Goal: Information Seeking & Learning: Check status

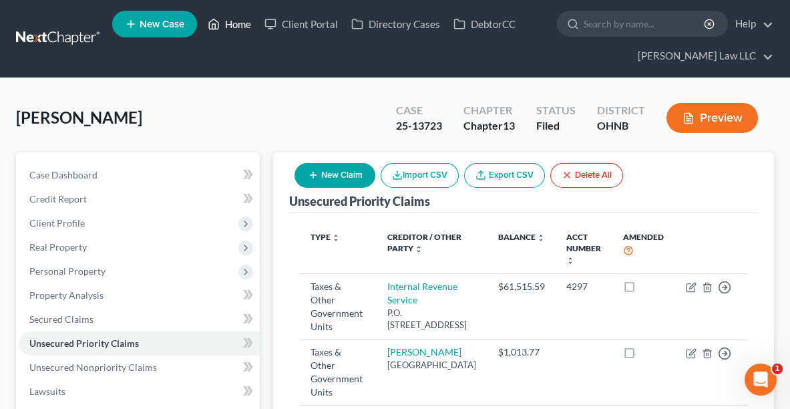
click at [245, 29] on link "Home" at bounding box center [229, 24] width 57 height 24
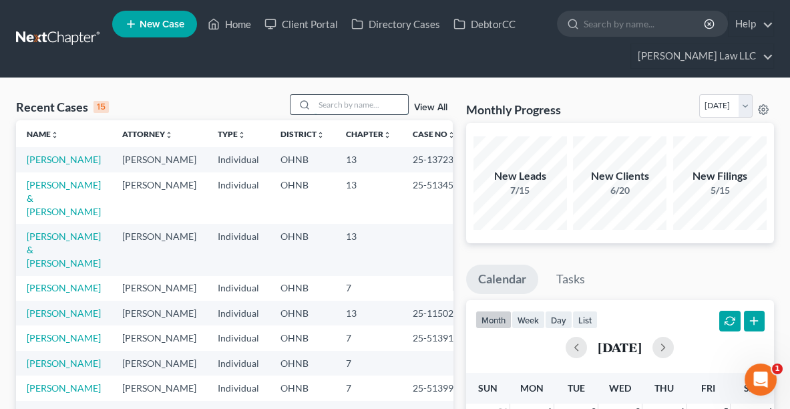
click at [363, 101] on input "search" at bounding box center [362, 104] width 94 height 19
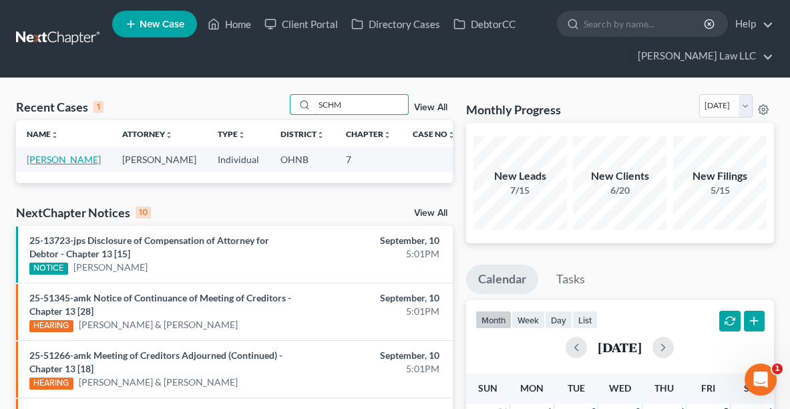
type input "SCHM"
click at [55, 160] on link "[PERSON_NAME]" at bounding box center [64, 159] width 74 height 11
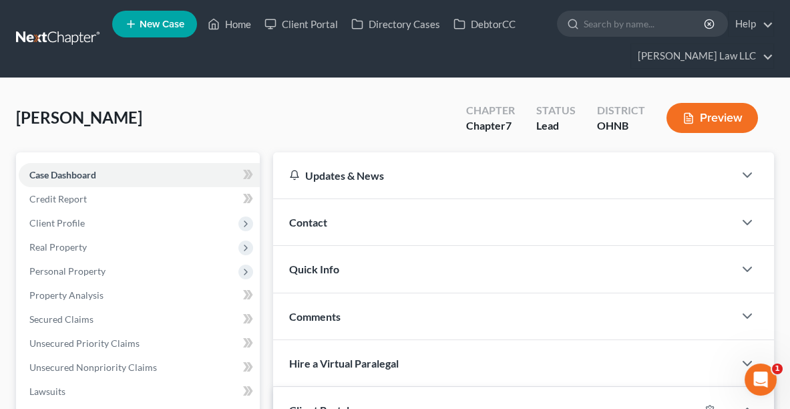
click at [347, 228] on div "Contact" at bounding box center [503, 222] width 461 height 46
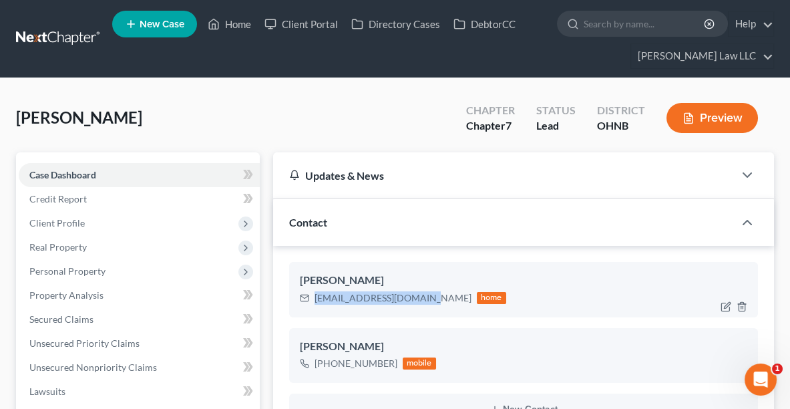
drag, startPoint x: 314, startPoint y: 296, endPoint x: 430, endPoint y: 297, distance: 115.6
click at [430, 297] on div "[EMAIL_ADDRESS][DOMAIN_NAME] home" at bounding box center [403, 297] width 206 height 17
copy div "[EMAIL_ADDRESS][DOMAIN_NAME]"
click at [237, 29] on link "Home" at bounding box center [229, 24] width 57 height 24
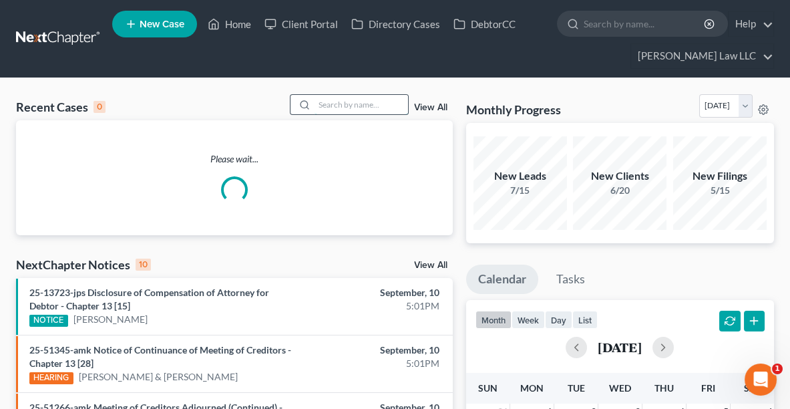
click at [337, 105] on input "search" at bounding box center [362, 104] width 94 height 19
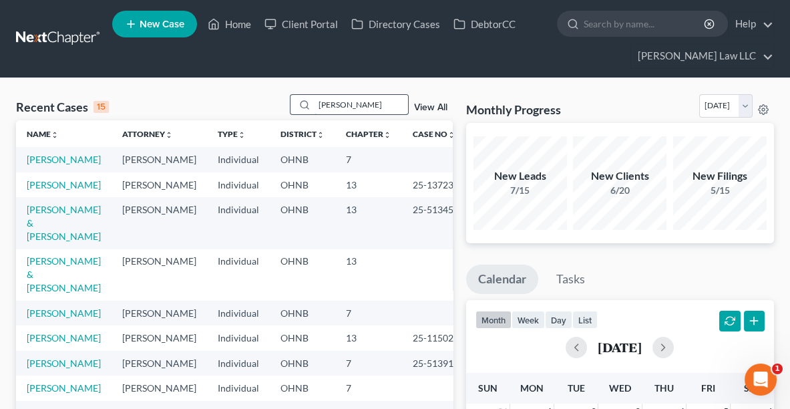
type input "[PERSON_NAME]"
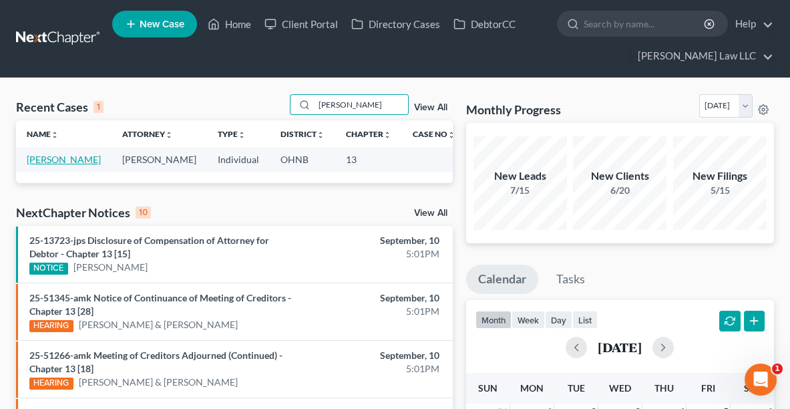
click at [47, 154] on link "[PERSON_NAME]" at bounding box center [64, 159] width 74 height 11
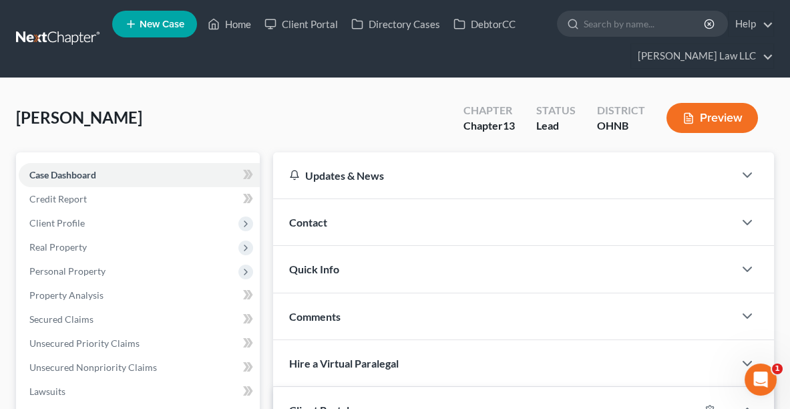
click at [321, 225] on span "Contact" at bounding box center [308, 222] width 38 height 13
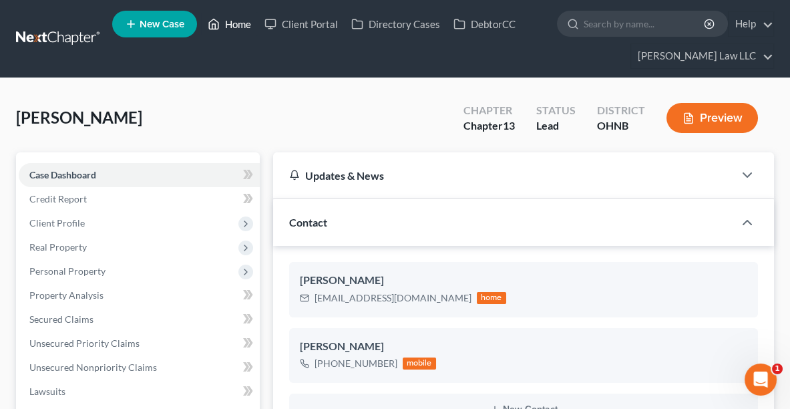
click at [233, 23] on link "Home" at bounding box center [229, 24] width 57 height 24
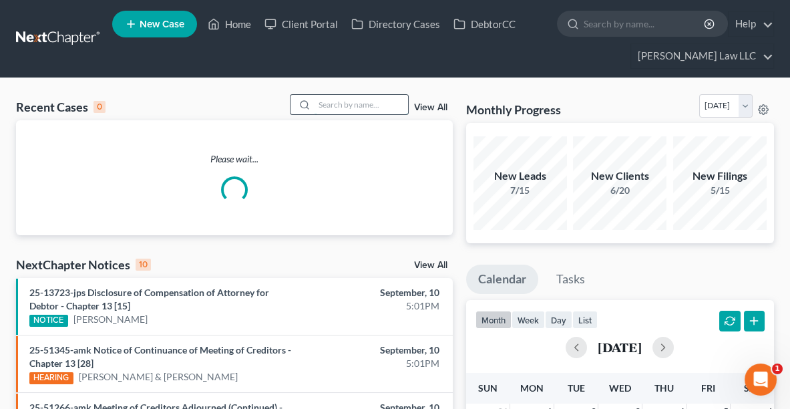
click at [343, 102] on input "search" at bounding box center [362, 104] width 94 height 19
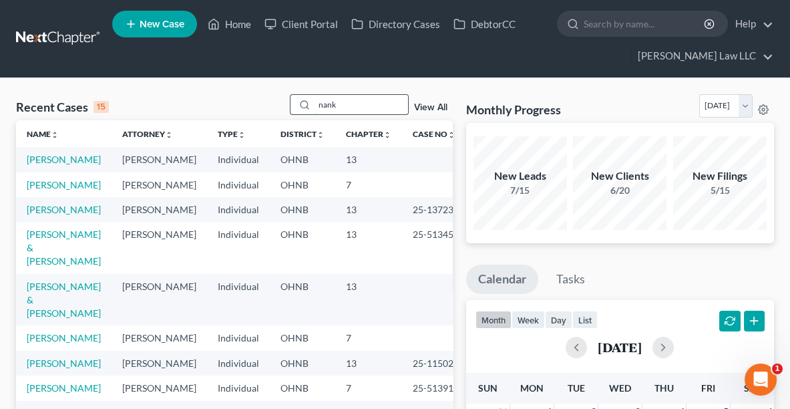
type input "nank"
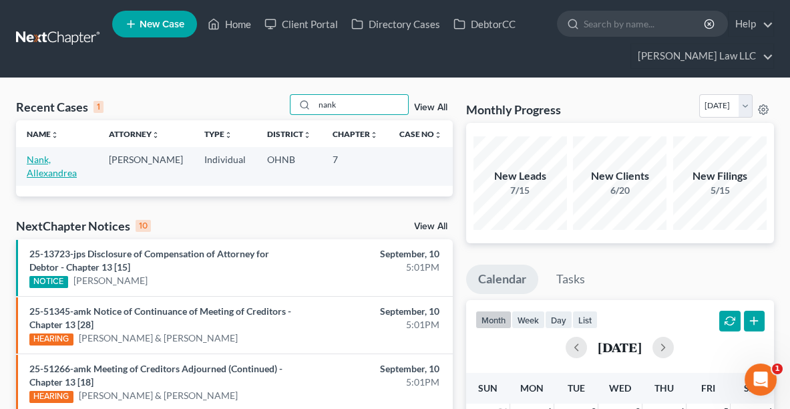
click at [45, 172] on link "Nank, Allexandrea" at bounding box center [52, 166] width 50 height 25
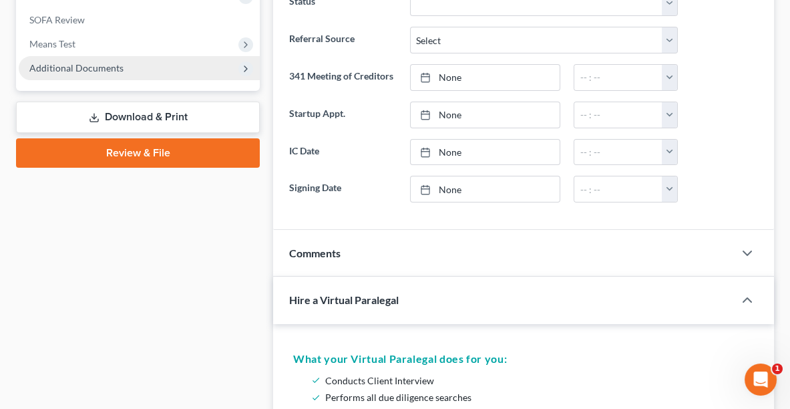
scroll to position [516, 0]
click at [70, 62] on span "Additional Documents" at bounding box center [76, 67] width 94 height 11
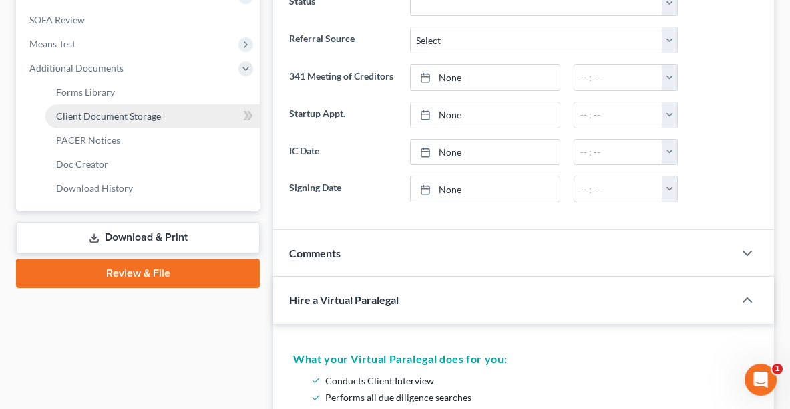
click at [86, 115] on span "Client Document Storage" at bounding box center [108, 115] width 105 height 11
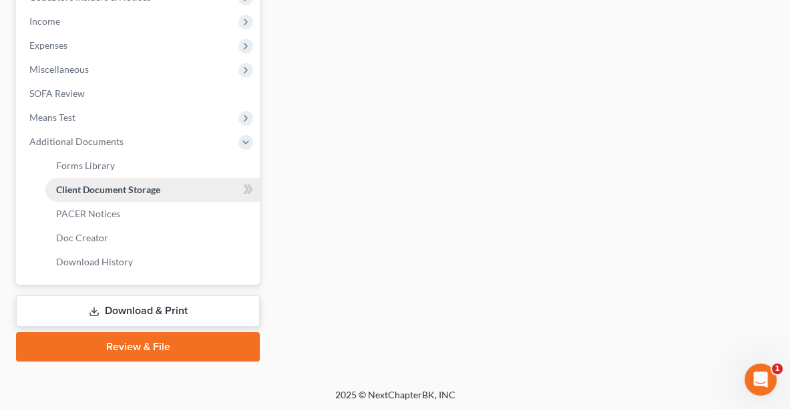
select select "20"
select select "5"
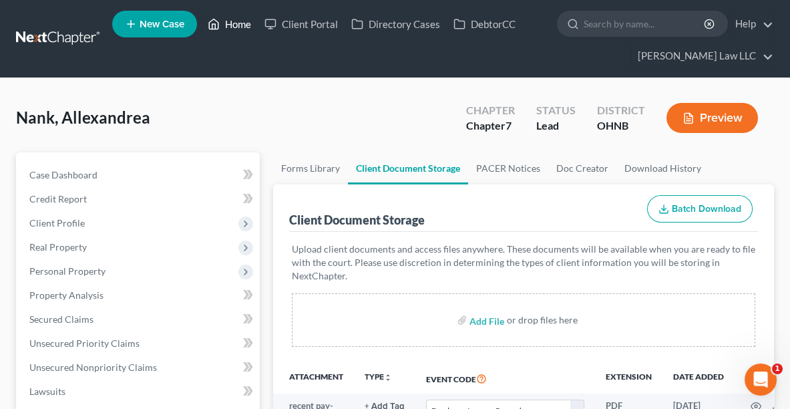
click at [223, 26] on link "Home" at bounding box center [229, 24] width 57 height 24
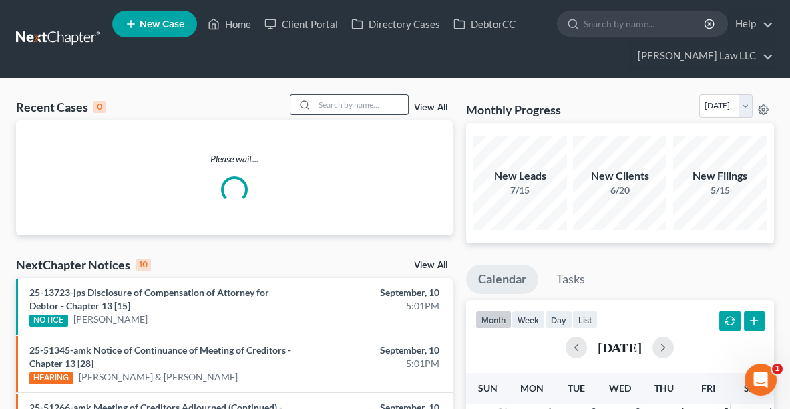
click at [329, 113] on input "search" at bounding box center [362, 104] width 94 height 19
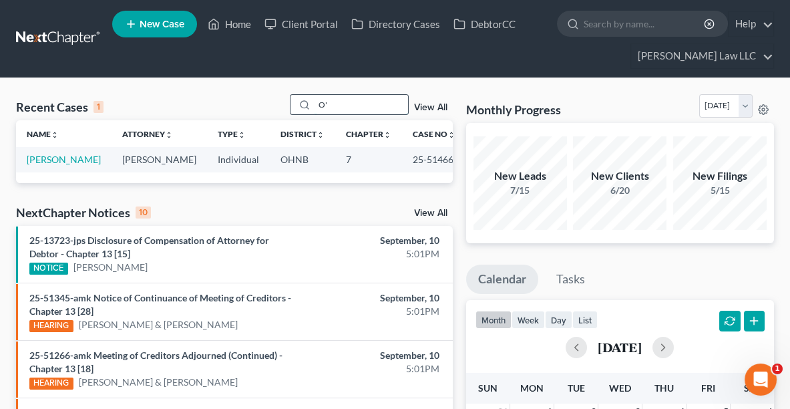
type input "O"
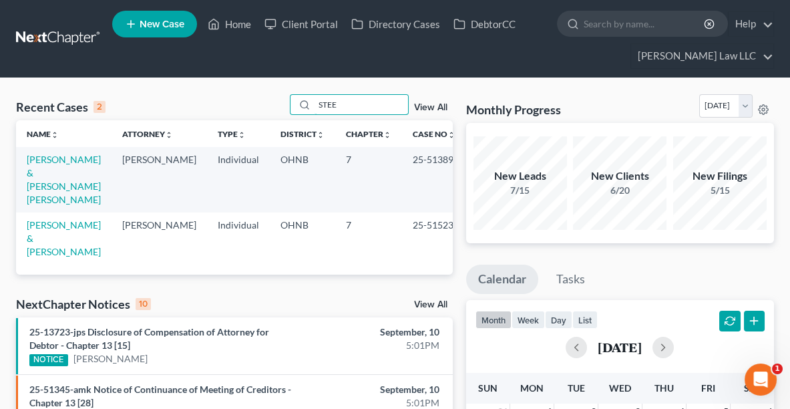
drag, startPoint x: 343, startPoint y: 106, endPoint x: 274, endPoint y: 106, distance: 69.5
click at [274, 106] on div "Recent Cases 2 STEE View All" at bounding box center [234, 107] width 437 height 26
type input "FERGUS"
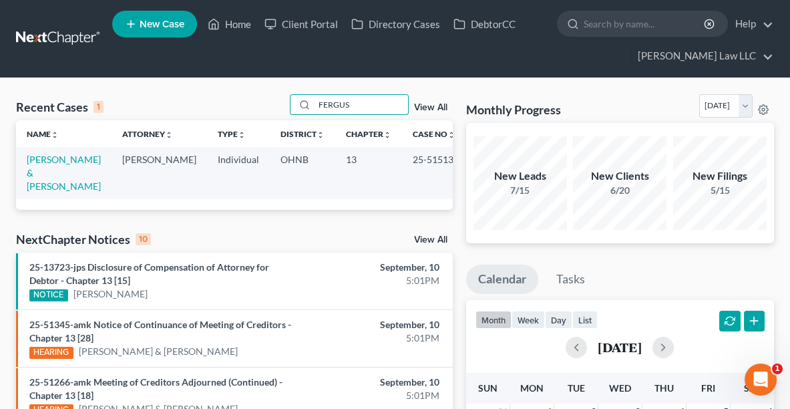
drag, startPoint x: 363, startPoint y: 106, endPoint x: 287, endPoint y: 106, distance: 76.2
click at [287, 106] on div "Recent Cases 1 FERGUS View All" at bounding box center [234, 107] width 437 height 26
type input "SWEET"
drag, startPoint x: 355, startPoint y: 105, endPoint x: 287, endPoint y: 103, distance: 68.2
click at [287, 103] on div "Recent Cases 1 SWEET View All" at bounding box center [234, 107] width 437 height 26
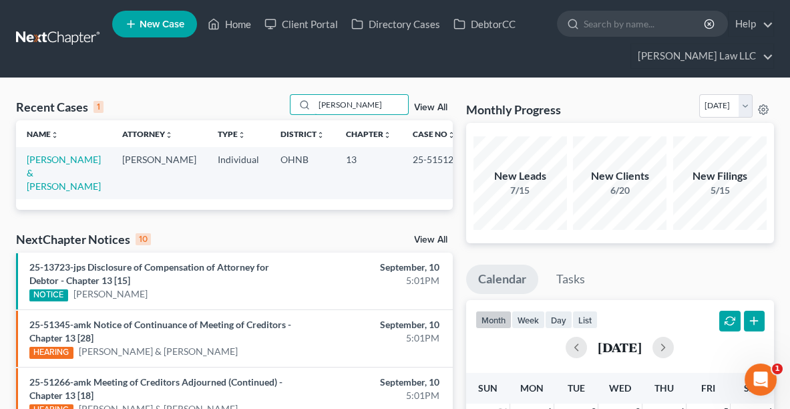
type input "[PERSON_NAME]"
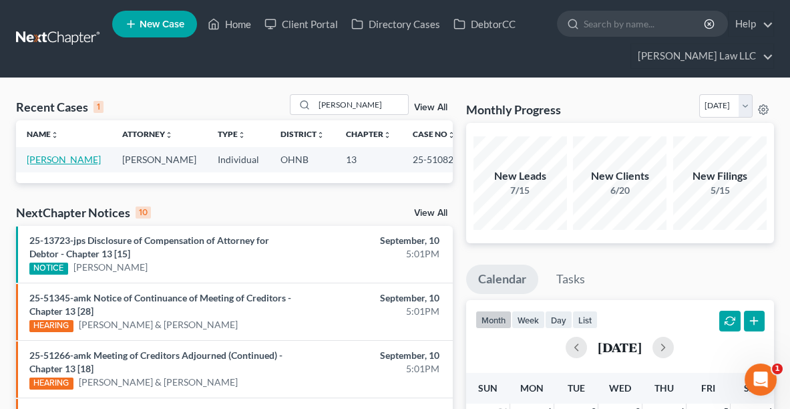
click at [60, 159] on link "[PERSON_NAME]" at bounding box center [64, 159] width 74 height 11
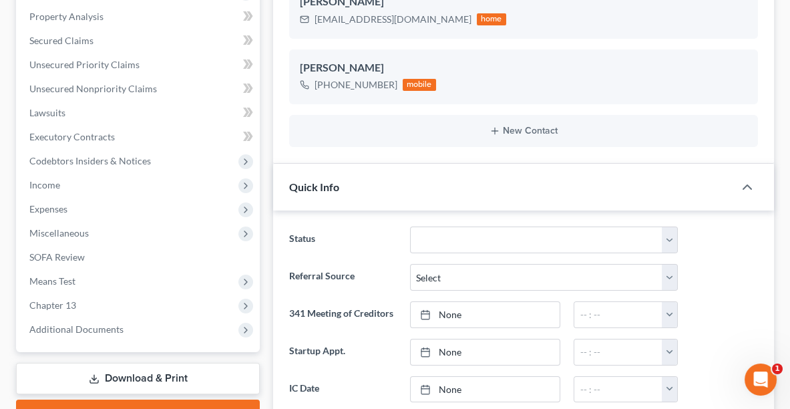
scroll to position [282, 0]
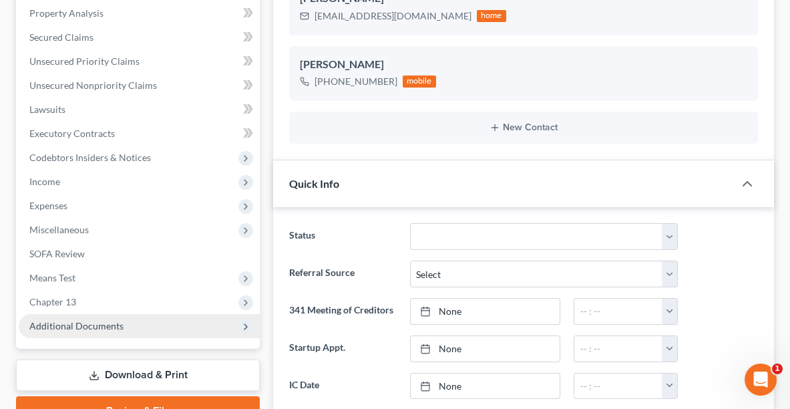
click at [132, 331] on span "Additional Documents" at bounding box center [139, 326] width 241 height 24
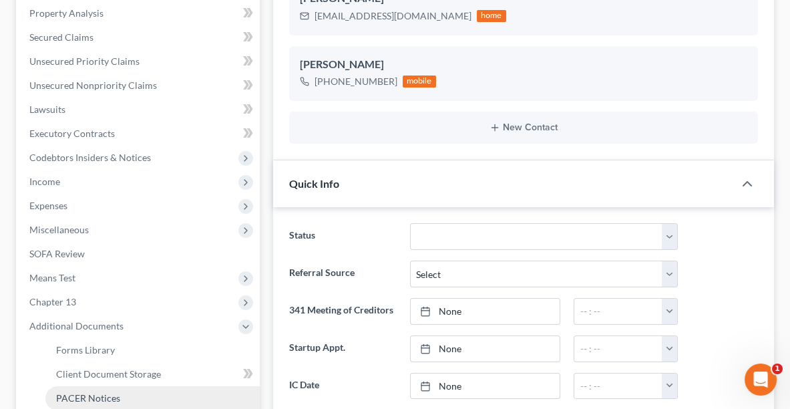
click at [113, 392] on span "PACER Notices" at bounding box center [88, 397] width 64 height 11
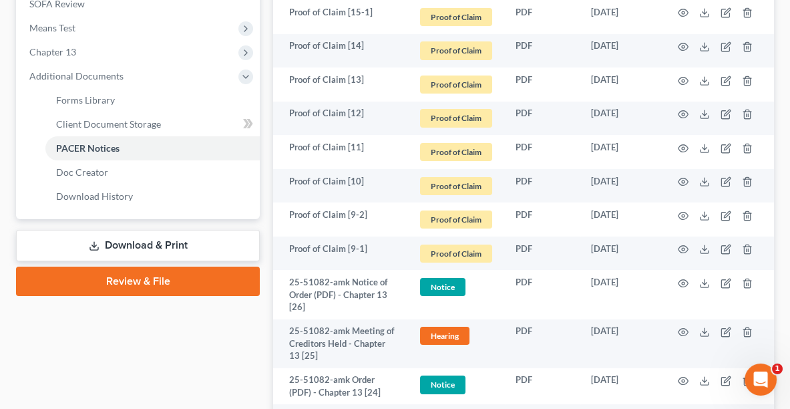
scroll to position [552, 0]
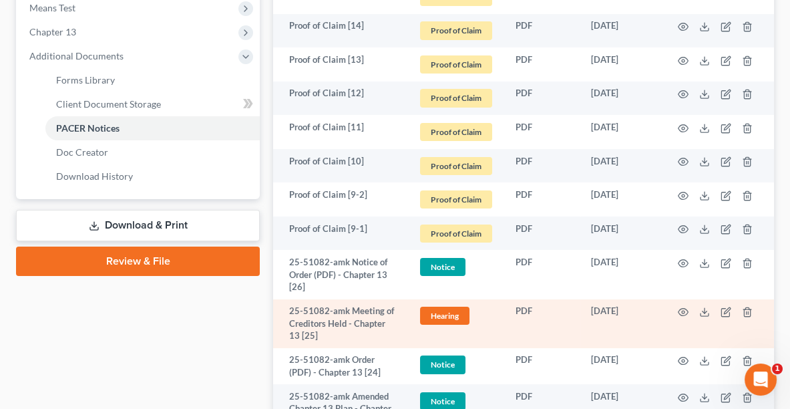
click at [702, 316] on td at bounding box center [718, 323] width 112 height 49
click at [702, 312] on icon at bounding box center [705, 312] width 11 height 11
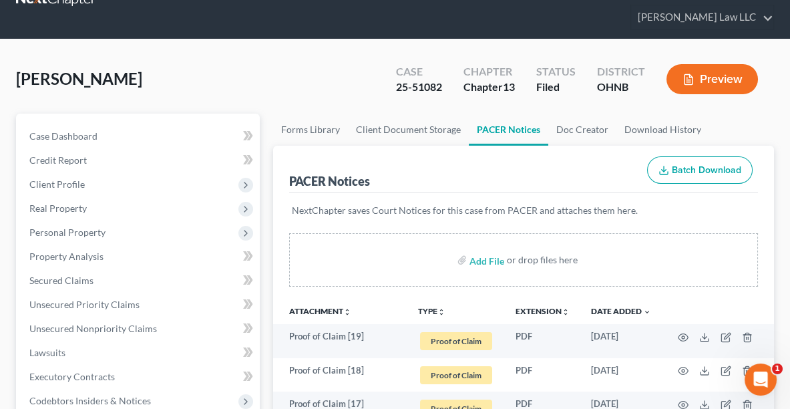
scroll to position [0, 0]
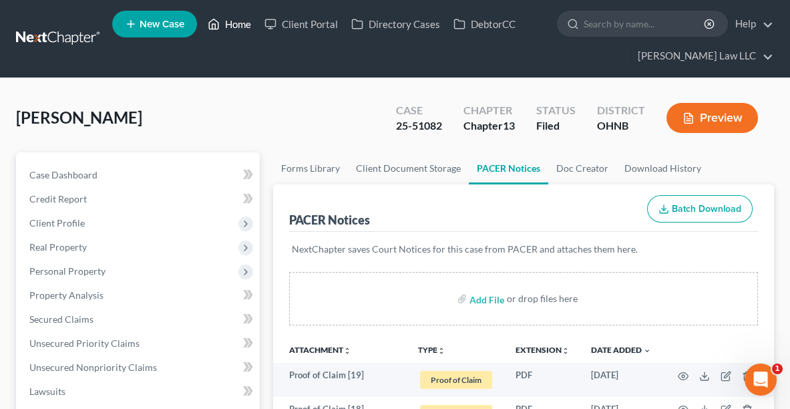
click at [223, 25] on link "Home" at bounding box center [229, 24] width 57 height 24
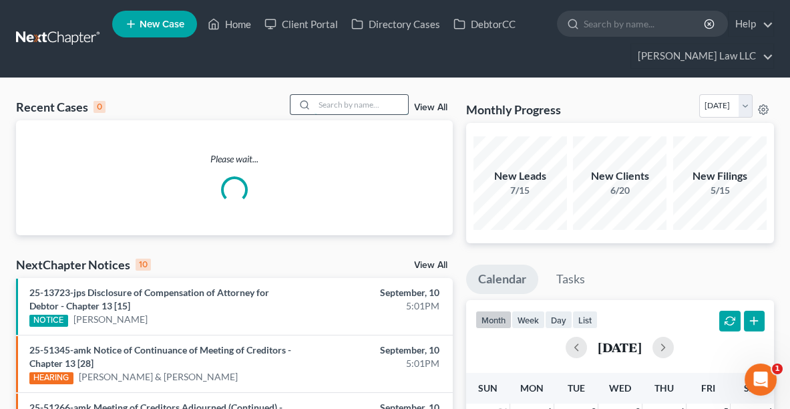
click at [371, 104] on input "search" at bounding box center [362, 104] width 94 height 19
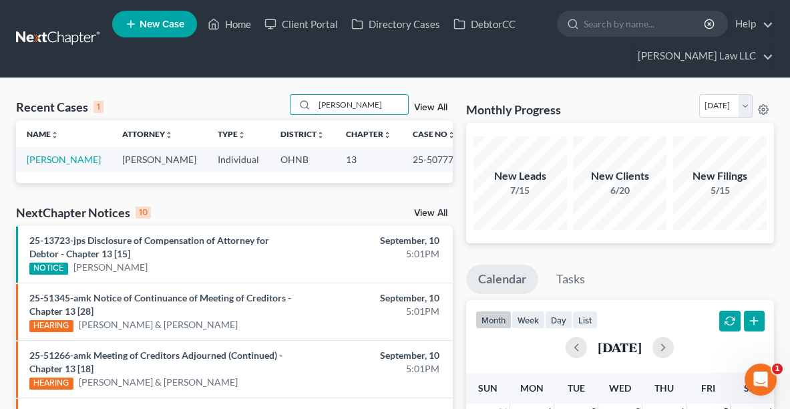
type input "[PERSON_NAME]"
click at [52, 164] on td "[PERSON_NAME]" at bounding box center [64, 159] width 96 height 25
click at [44, 157] on link "[PERSON_NAME]" at bounding box center [64, 159] width 74 height 11
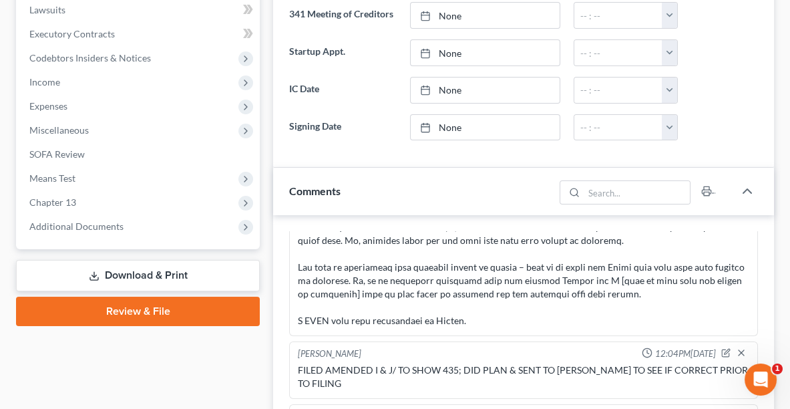
scroll to position [380, 0]
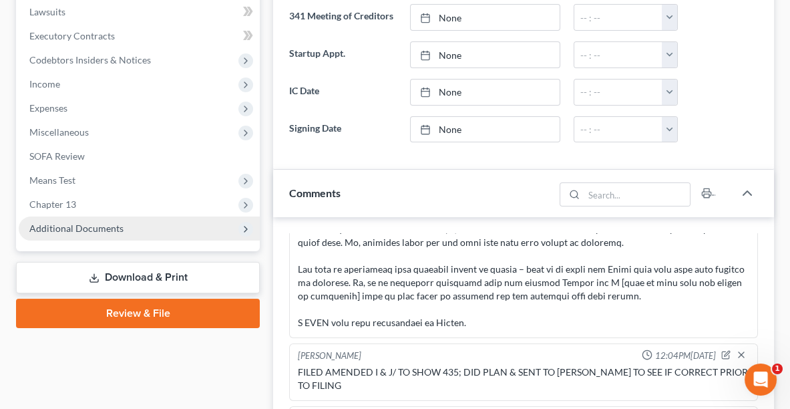
click at [103, 230] on span "Additional Documents" at bounding box center [76, 228] width 94 height 11
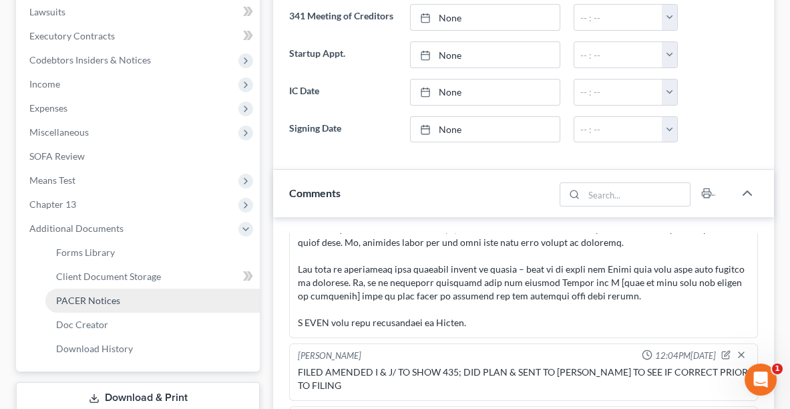
click at [88, 292] on link "PACER Notices" at bounding box center [152, 301] width 214 height 24
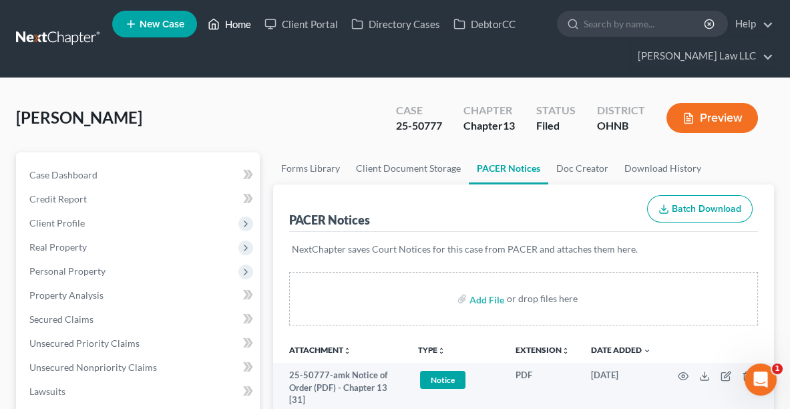
click at [237, 27] on link "Home" at bounding box center [229, 24] width 57 height 24
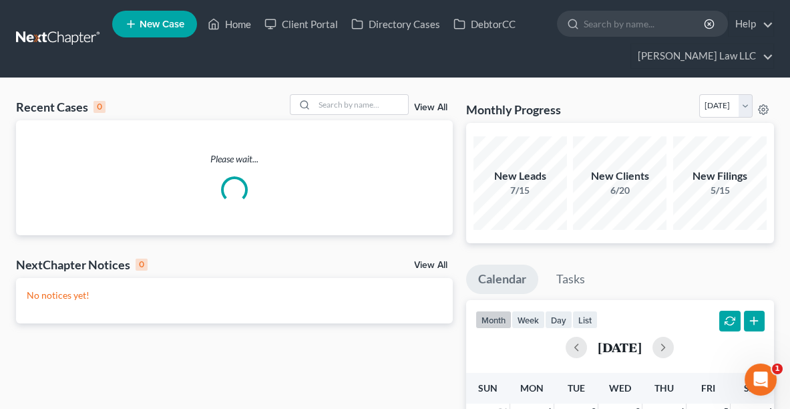
click at [335, 114] on div "Recent Cases 0 View All" at bounding box center [234, 107] width 437 height 26
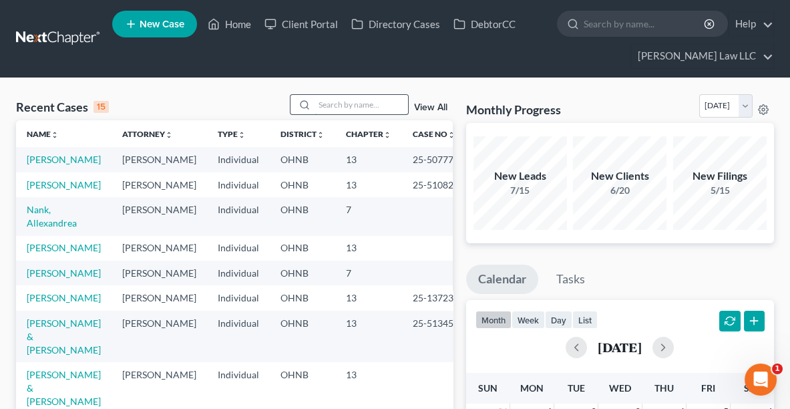
click at [335, 112] on input "search" at bounding box center [362, 104] width 94 height 19
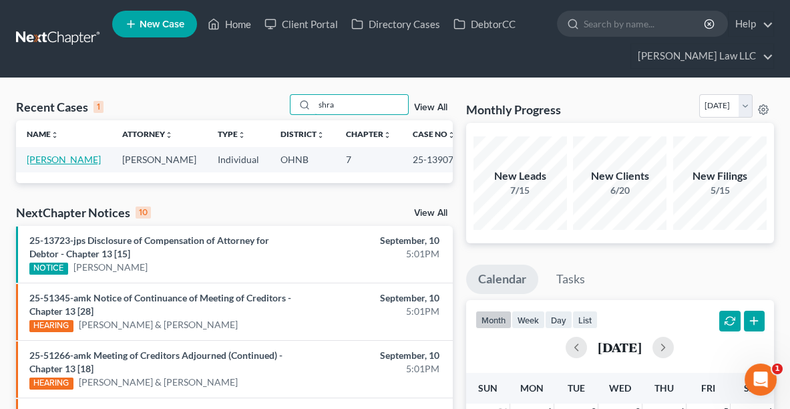
type input "shra"
click at [46, 163] on link "[PERSON_NAME]" at bounding box center [64, 159] width 74 height 11
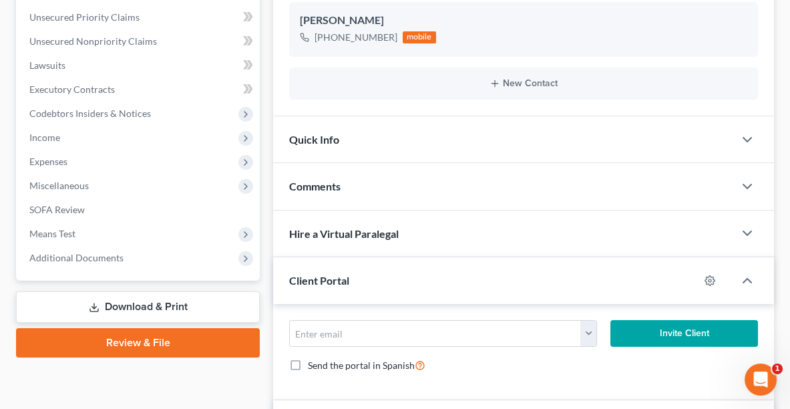
scroll to position [325, 0]
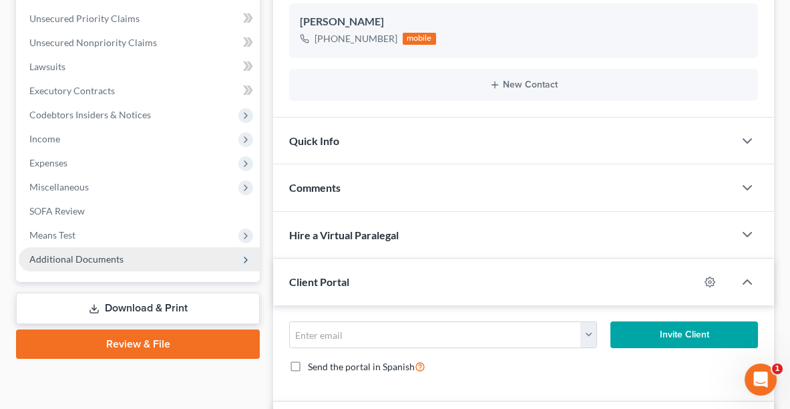
click at [136, 259] on span "Additional Documents" at bounding box center [139, 259] width 241 height 24
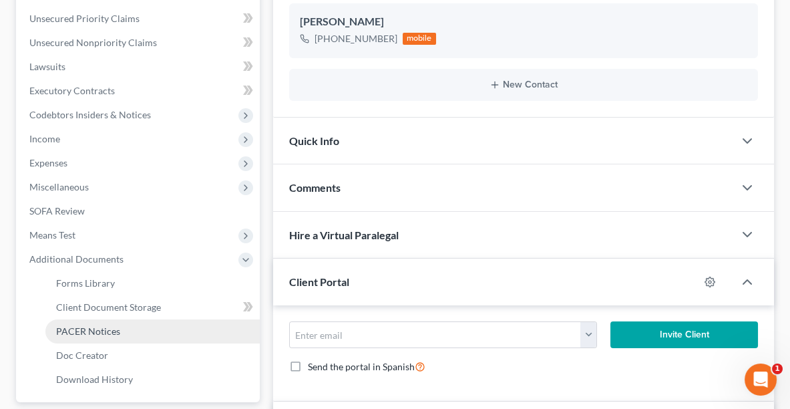
click at [112, 329] on span "PACER Notices" at bounding box center [88, 330] width 64 height 11
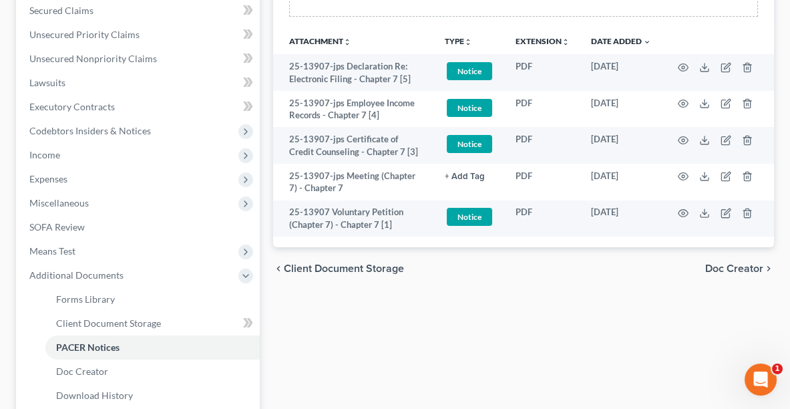
scroll to position [308, 0]
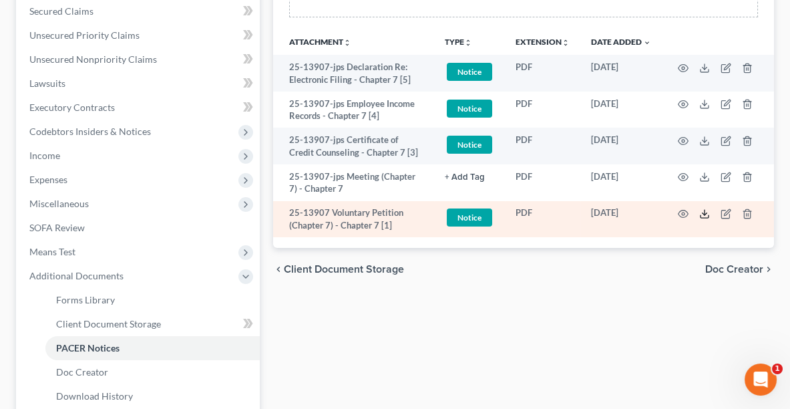
click at [702, 215] on icon at bounding box center [705, 216] width 8 height 3
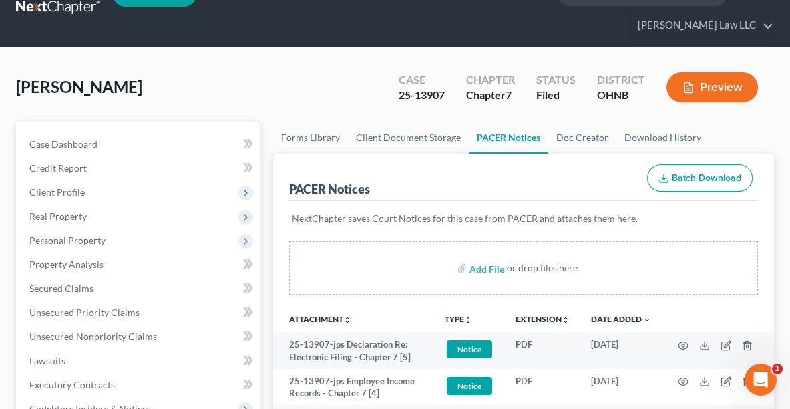
scroll to position [0, 0]
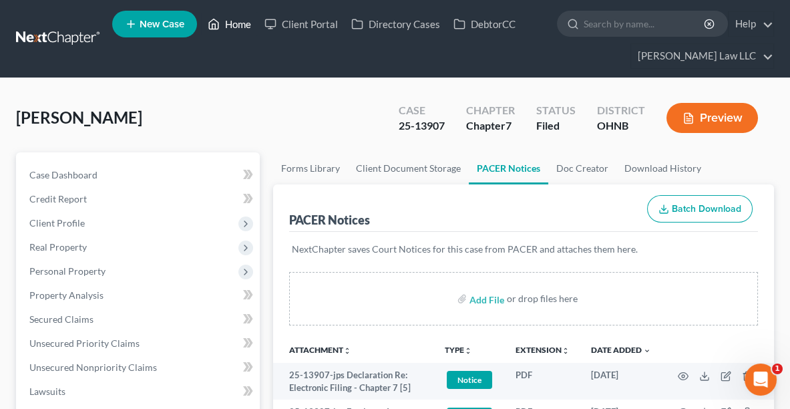
click at [239, 24] on link "Home" at bounding box center [229, 24] width 57 height 24
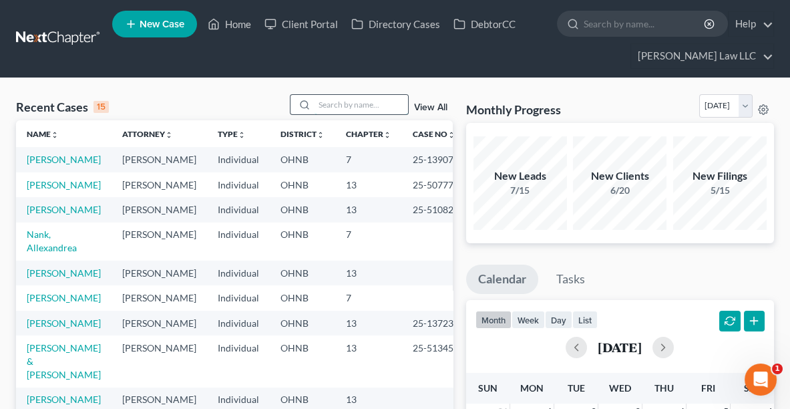
click at [333, 106] on input "search" at bounding box center [362, 104] width 94 height 19
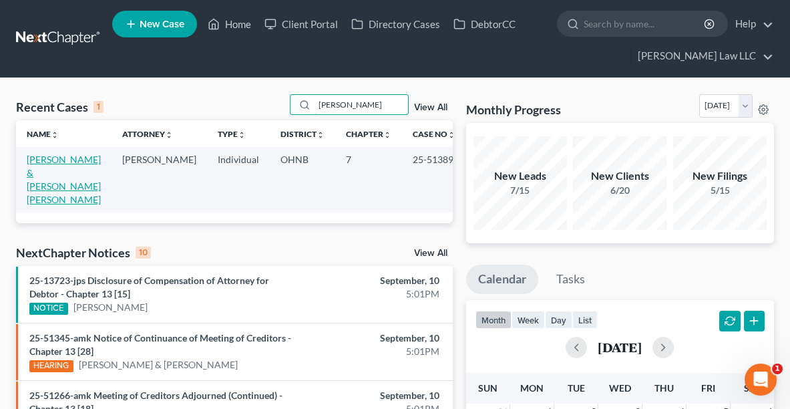
type input "[PERSON_NAME]"
click at [67, 162] on link "[PERSON_NAME] & [PERSON_NAME] [PERSON_NAME]" at bounding box center [64, 179] width 74 height 51
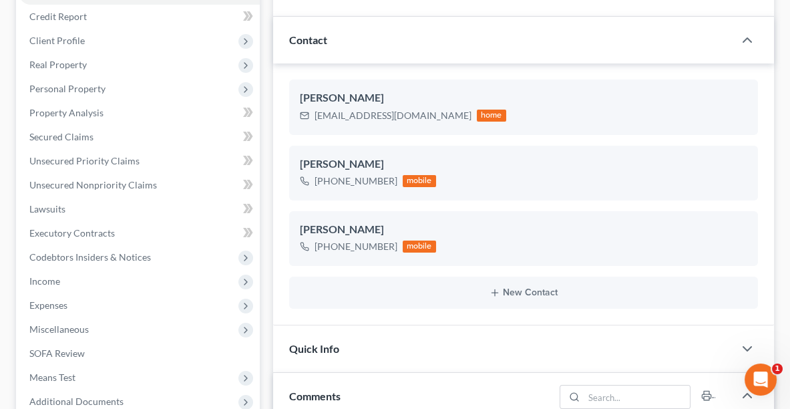
scroll to position [208, 0]
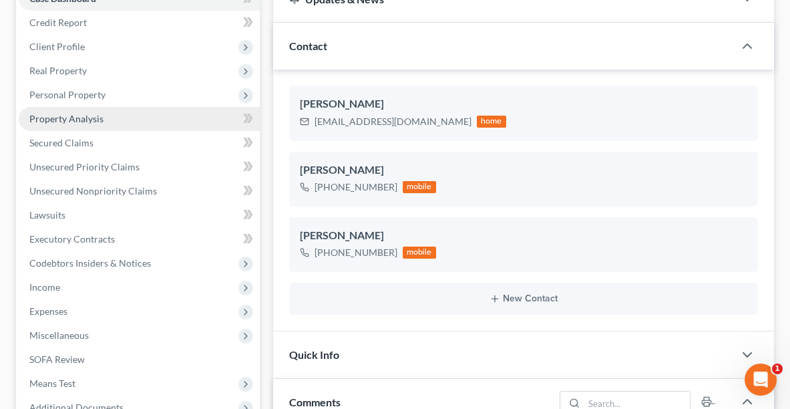
click at [80, 113] on span "Property Analysis" at bounding box center [66, 118] width 74 height 11
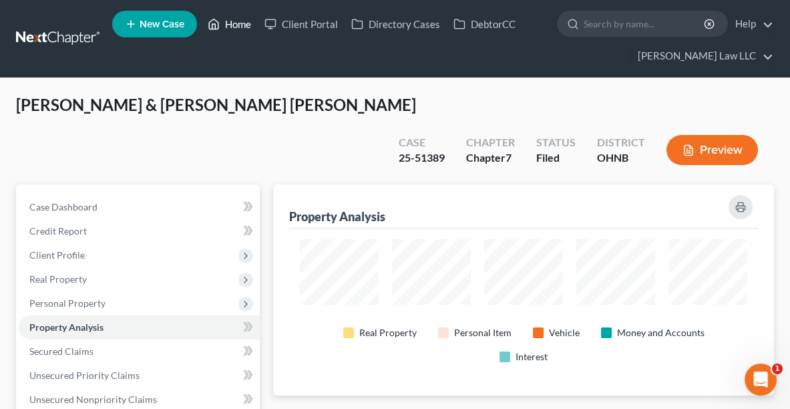
click at [241, 21] on link "Home" at bounding box center [229, 24] width 57 height 24
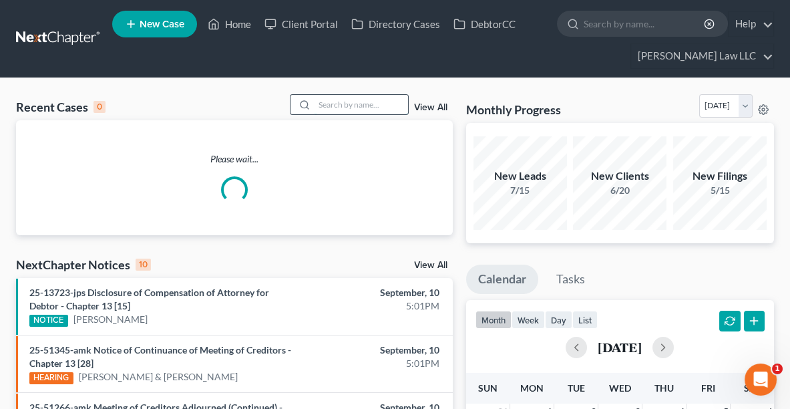
click at [342, 106] on input "search" at bounding box center [362, 104] width 94 height 19
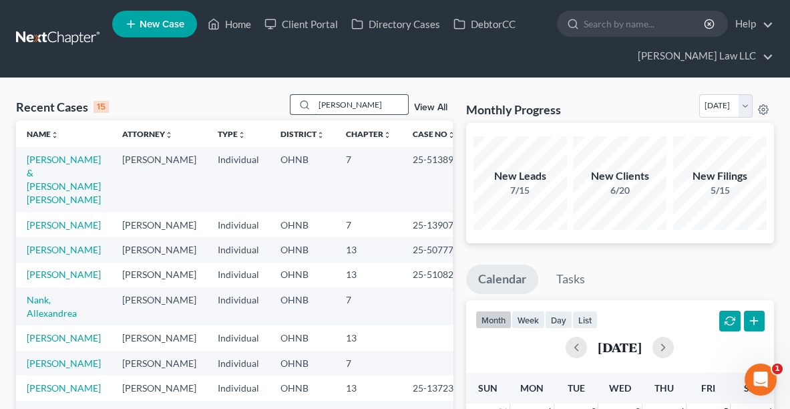
type input "[PERSON_NAME]"
